Goal: Transaction & Acquisition: Purchase product/service

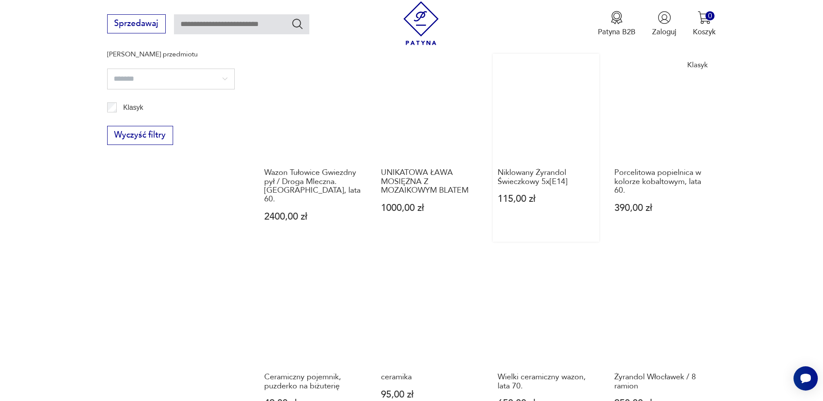
scroll to position [659, 0]
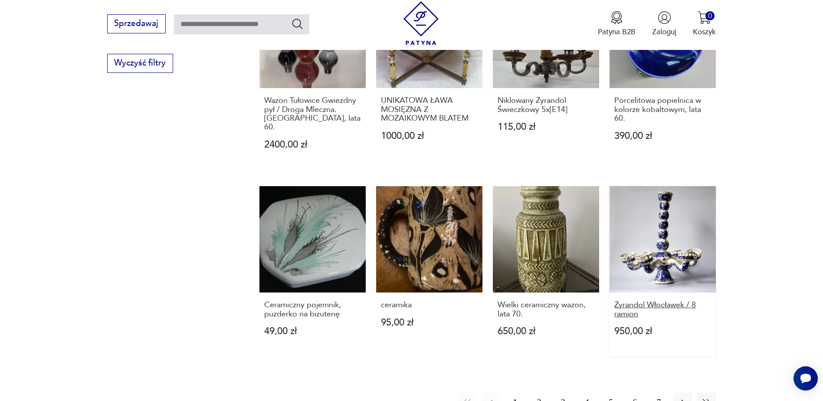
click at [650, 301] on h3 "Żyrandol Włocławek / 8 ramion" at bounding box center [662, 310] width 97 height 18
